Goal: Navigation & Orientation: Find specific page/section

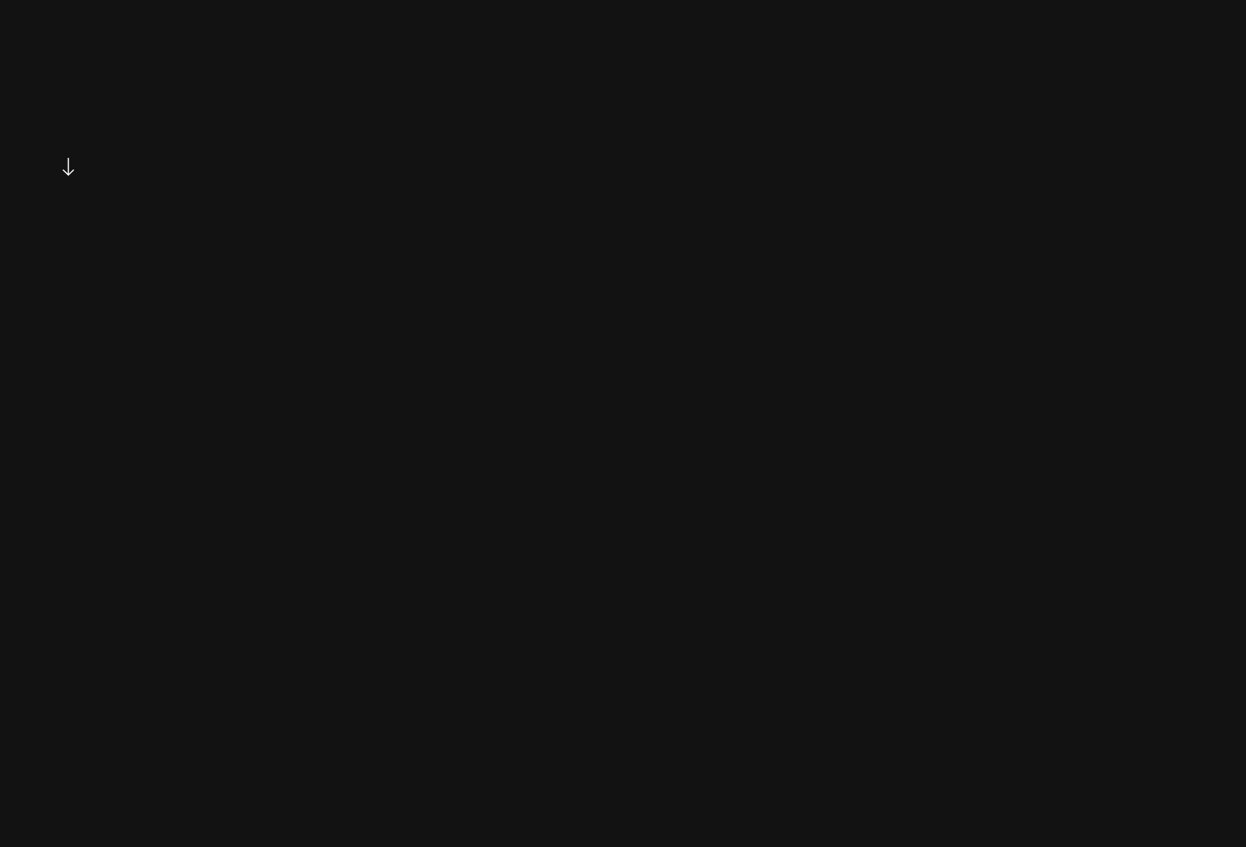
scroll to position [781, 0]
click at [67, 102] on icon "See more" at bounding box center [68, 100] width 12 height 18
click at [829, 58] on link "Thesis" at bounding box center [822, 53] width 48 height 30
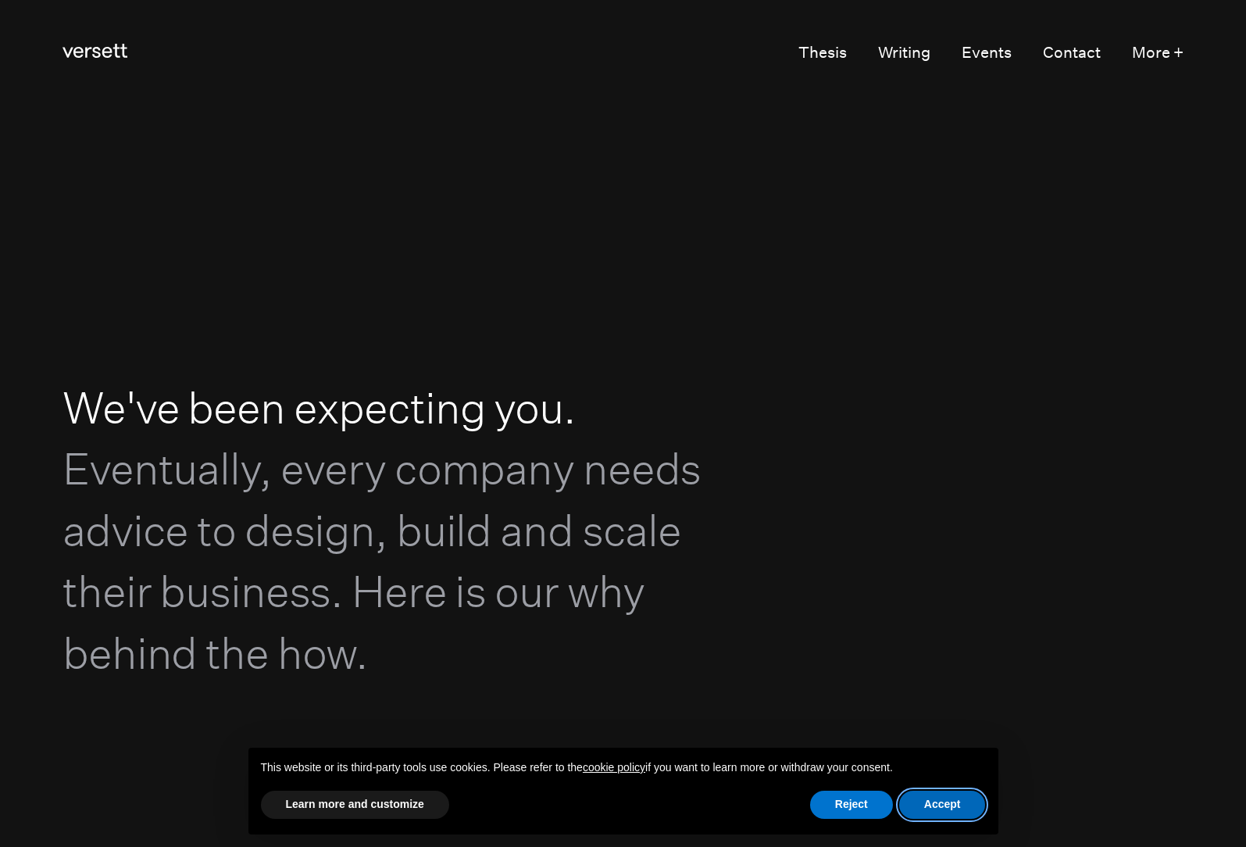
click at [951, 801] on button "Accept" at bounding box center [942, 805] width 87 height 28
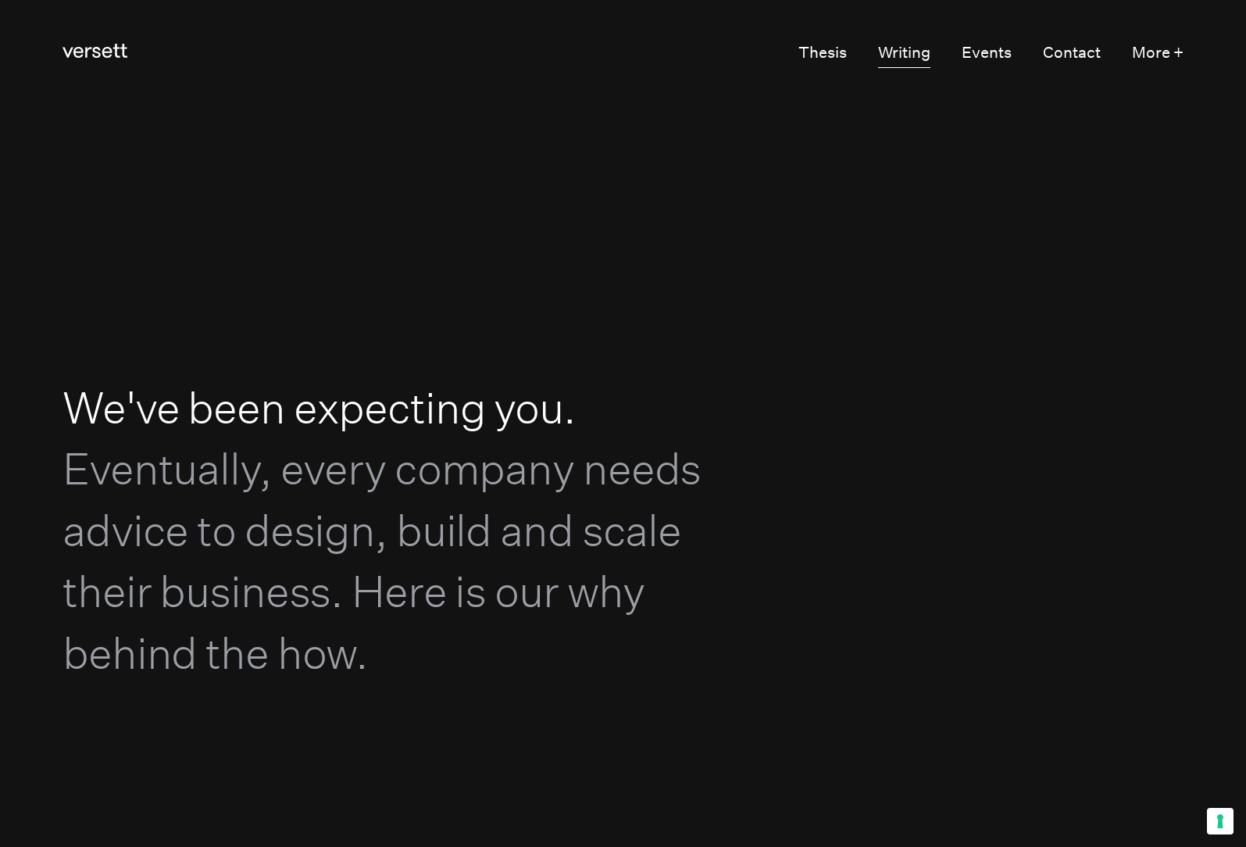
click at [901, 55] on link "Writing" at bounding box center [904, 53] width 52 height 30
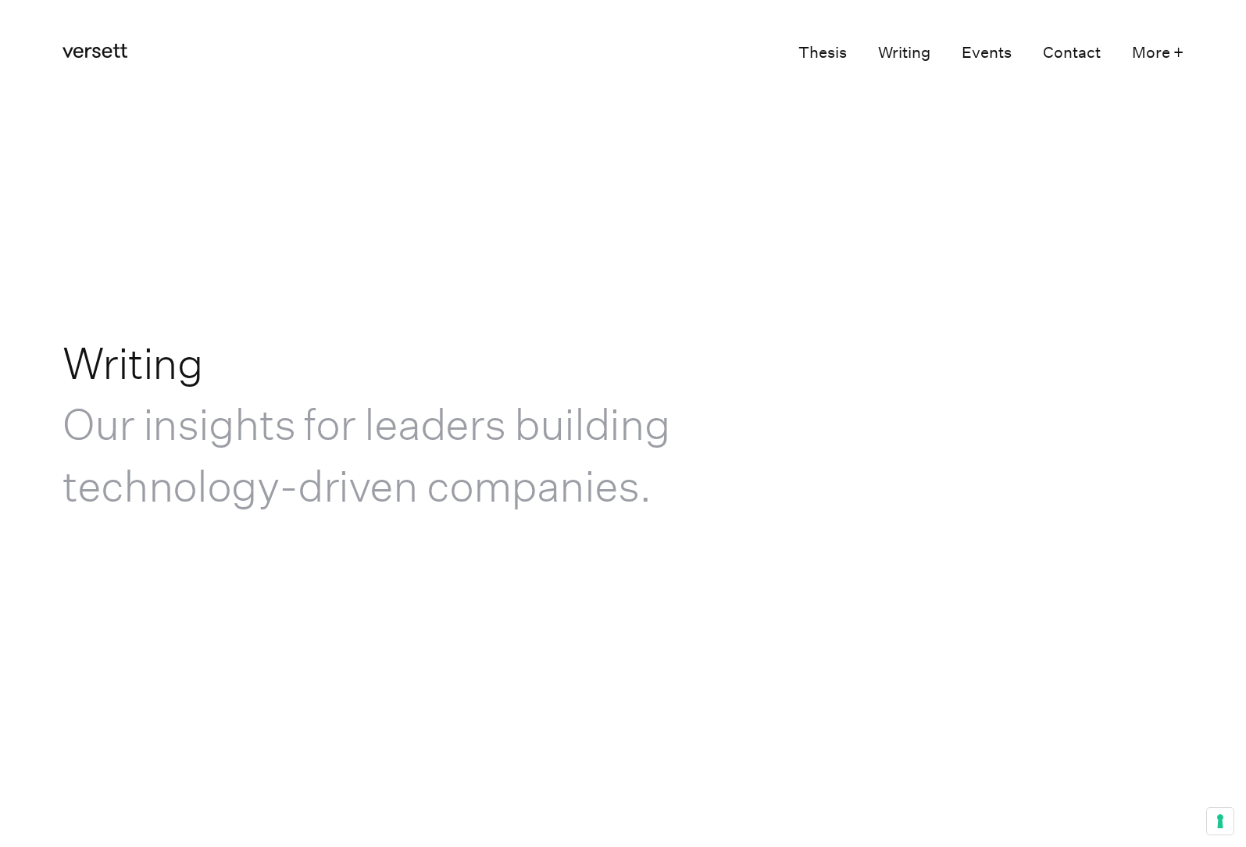
click at [989, 55] on link "Events" at bounding box center [987, 53] width 50 height 30
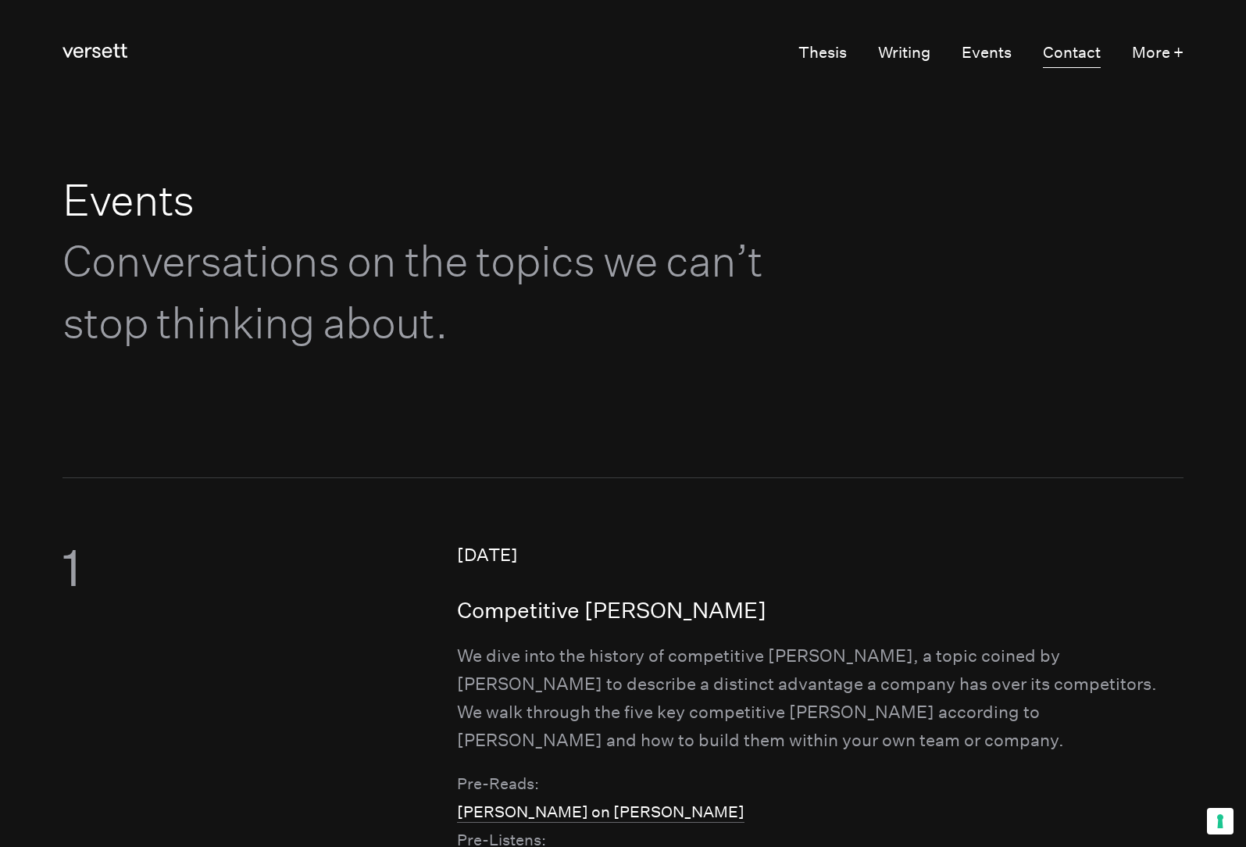
click at [1062, 51] on link "Contact" at bounding box center [1072, 53] width 58 height 30
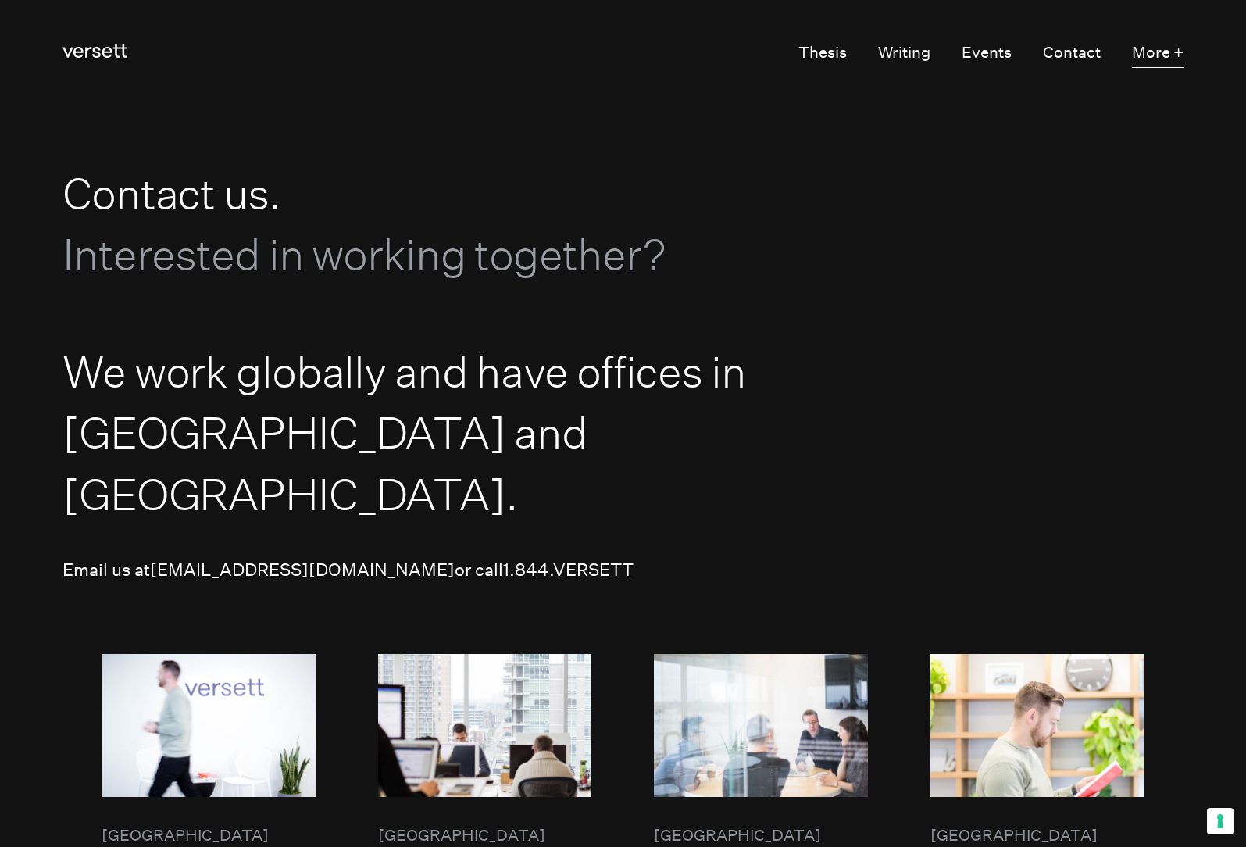
click at [1152, 55] on button "More +" at bounding box center [1158, 53] width 52 height 30
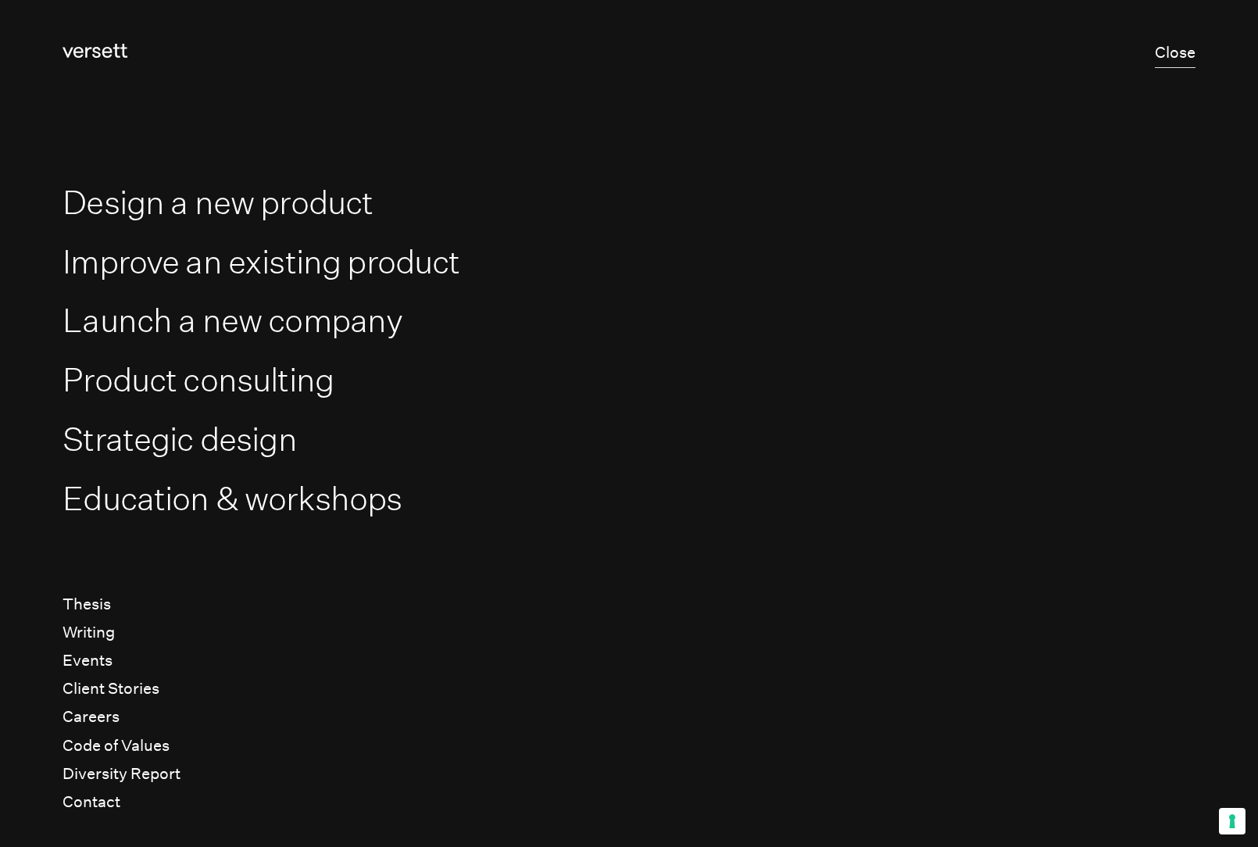
click at [1169, 55] on button "Close" at bounding box center [1175, 53] width 41 height 30
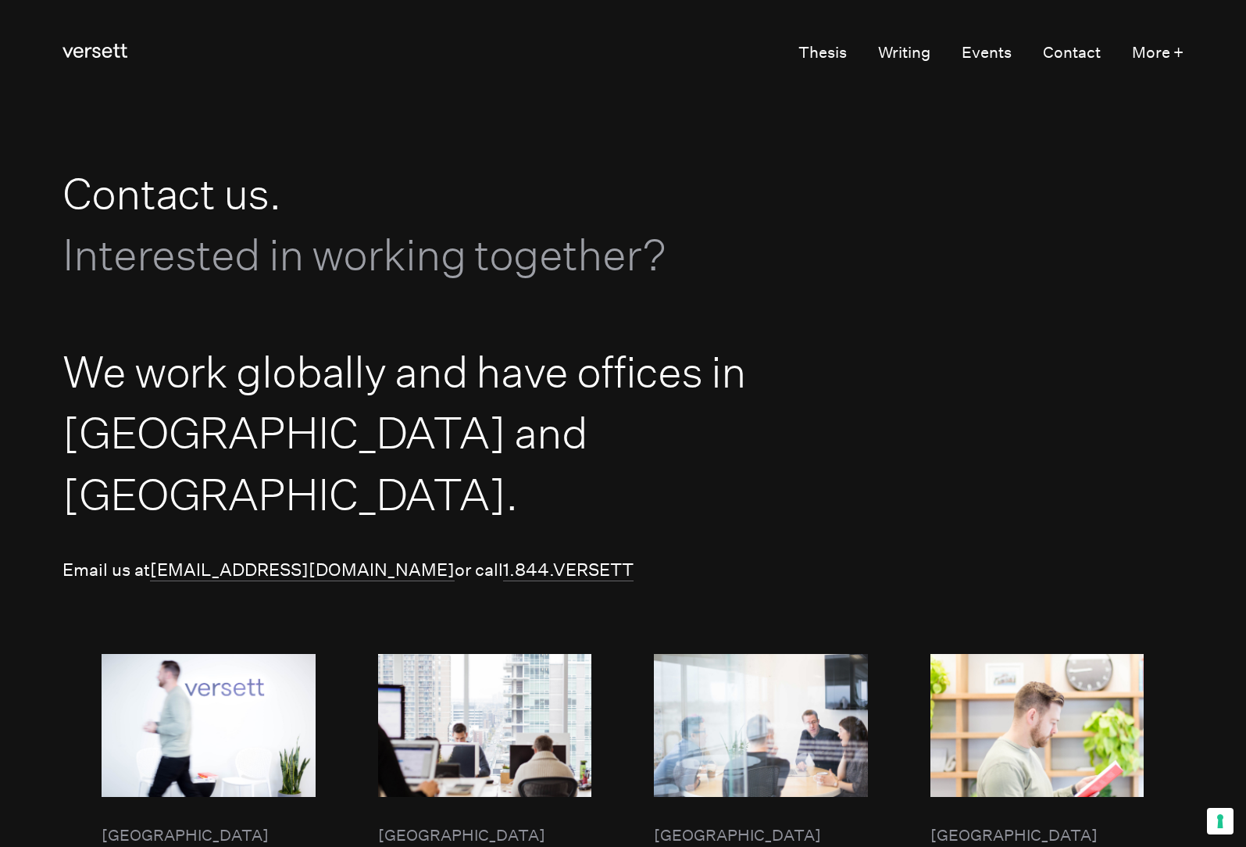
click at [982, 337] on section "Contact us. Interested in working together?" at bounding box center [623, 223] width 1246 height 234
